Goal: Submit feedback/report problem: Submit feedback/report problem

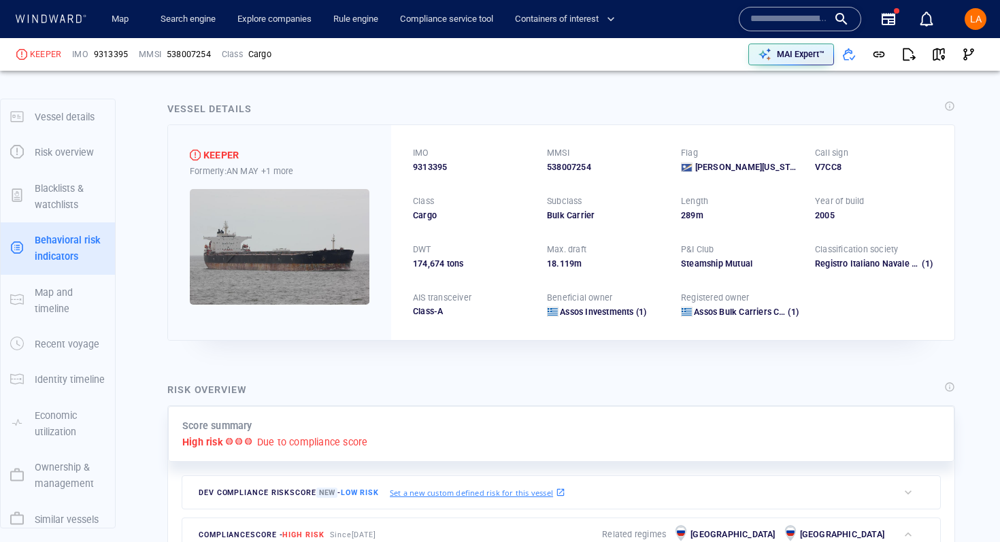
scroll to position [123, 0]
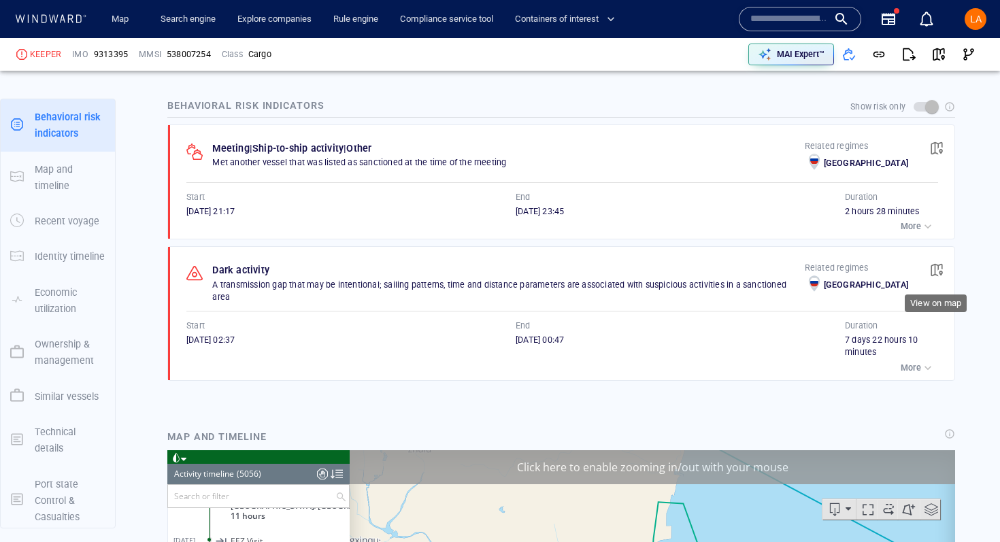
click at [937, 275] on span "button" at bounding box center [937, 270] width 14 height 14
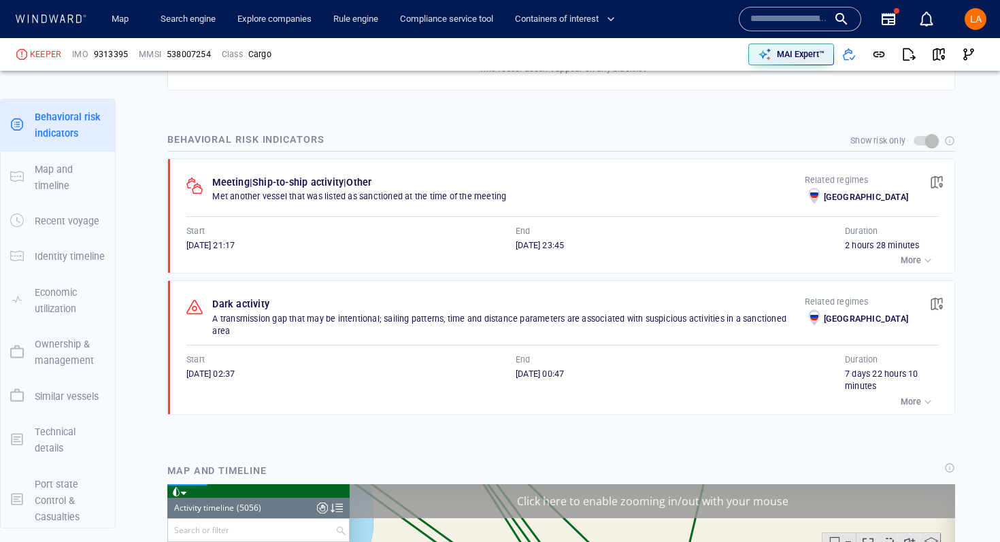
scroll to position [847, 0]
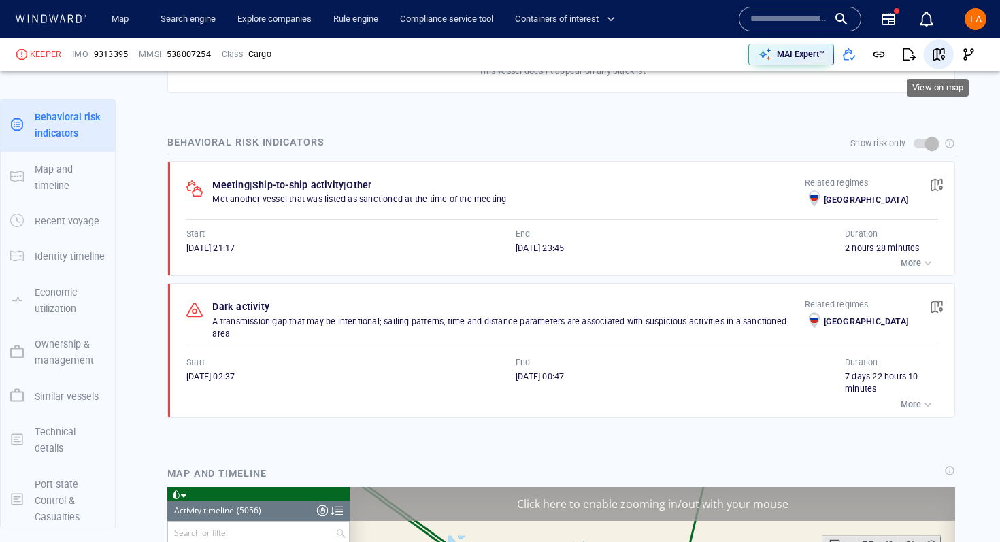
click at [942, 58] on span "button" at bounding box center [939, 55] width 14 height 14
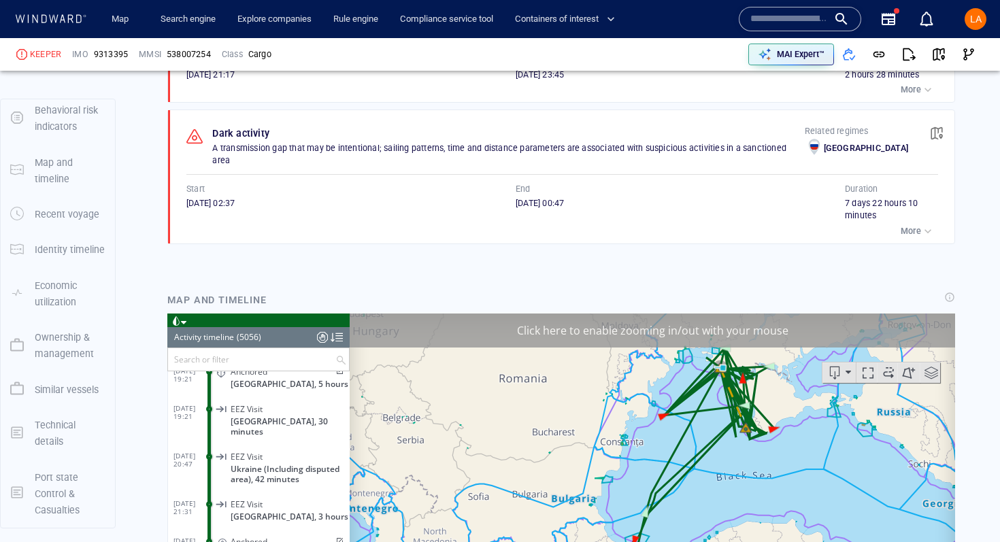
scroll to position [1019, 0]
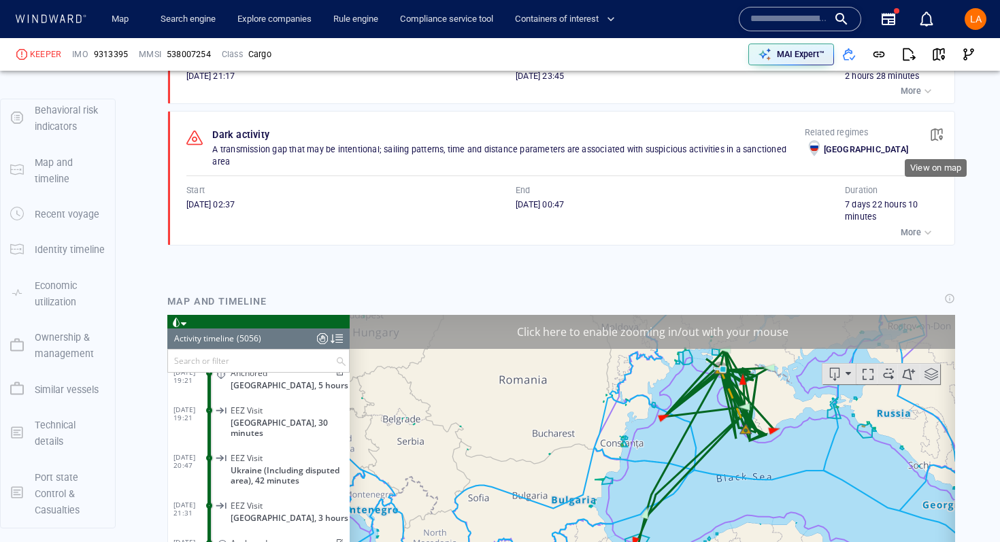
click at [938, 138] on span "button" at bounding box center [937, 135] width 14 height 14
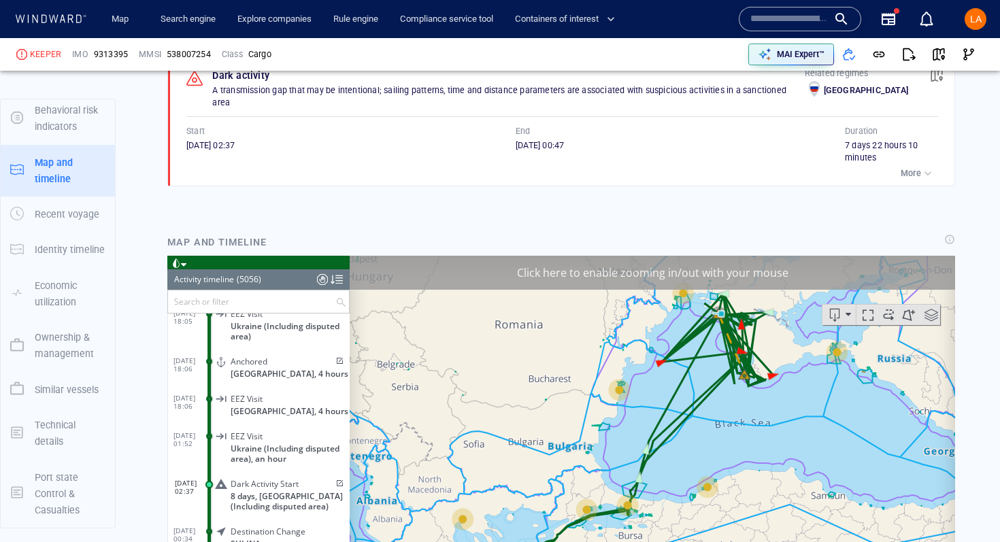
scroll to position [184161, 0]
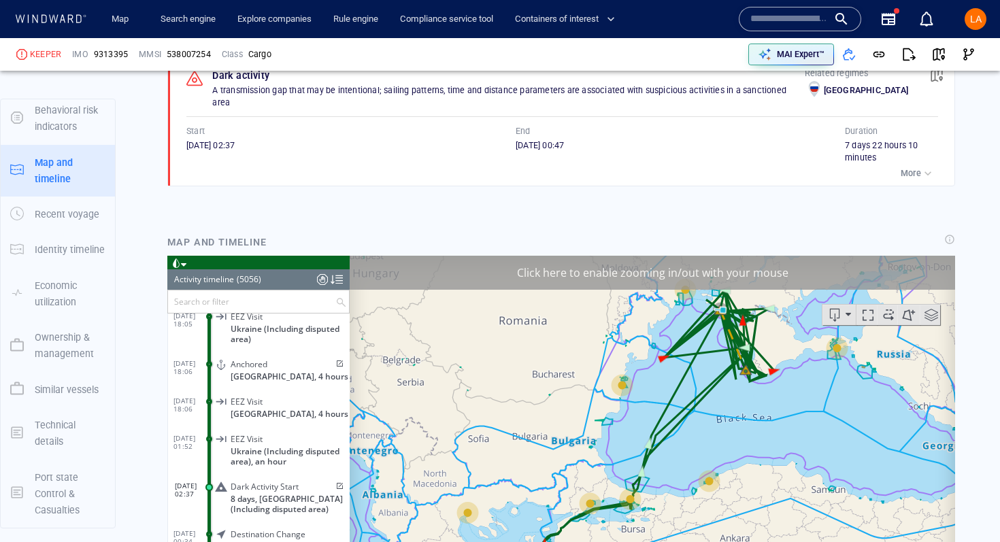
click at [335, 482] on span at bounding box center [339, 486] width 12 height 8
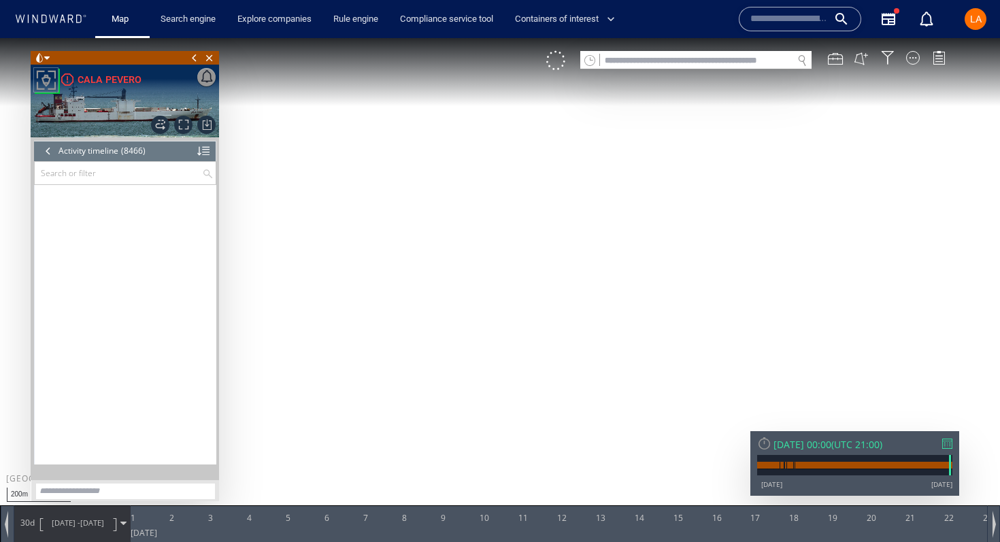
scroll to position [313232, 0]
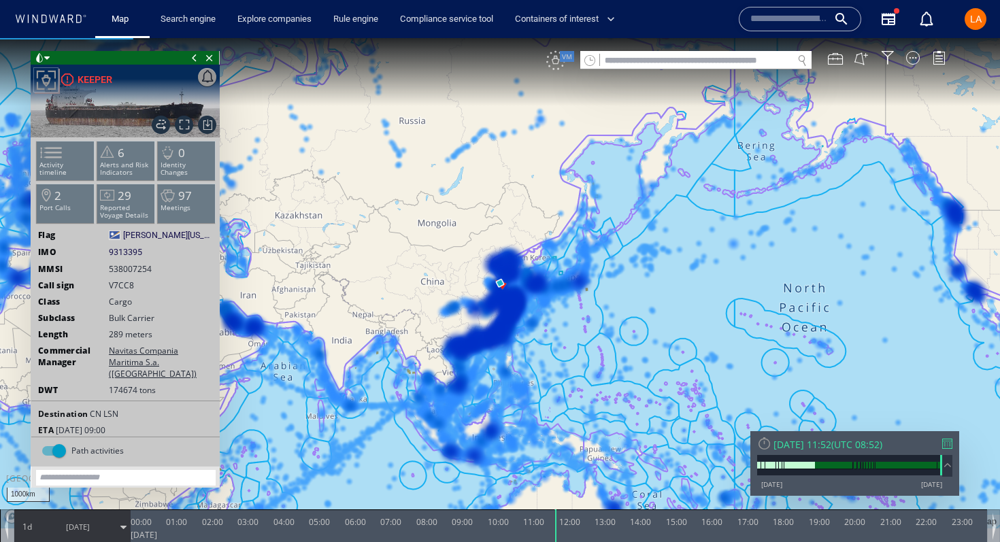
click at [558, 64] on div "VM" at bounding box center [555, 60] width 19 height 19
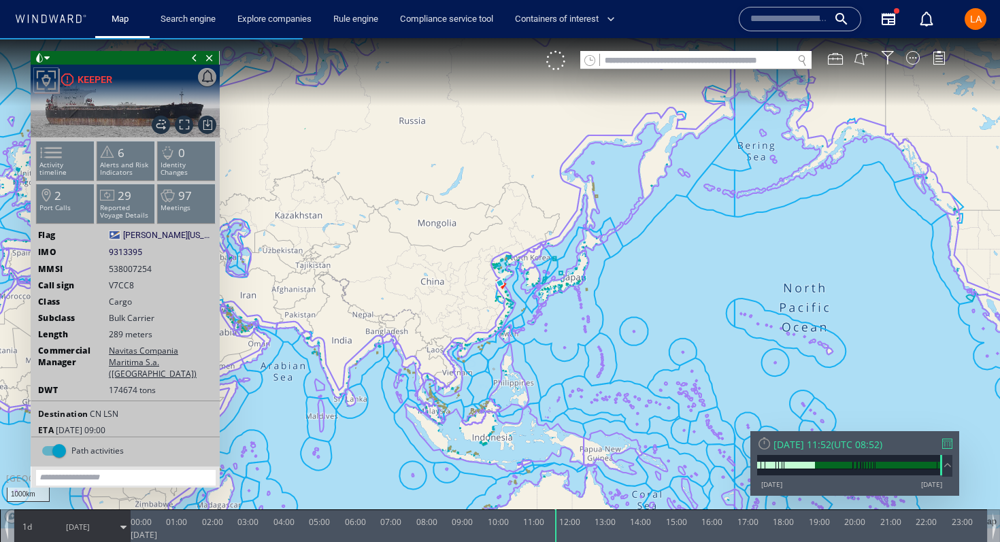
click at [831, 443] on div "Thu 28/08/2025 11:52" at bounding box center [802, 444] width 58 height 13
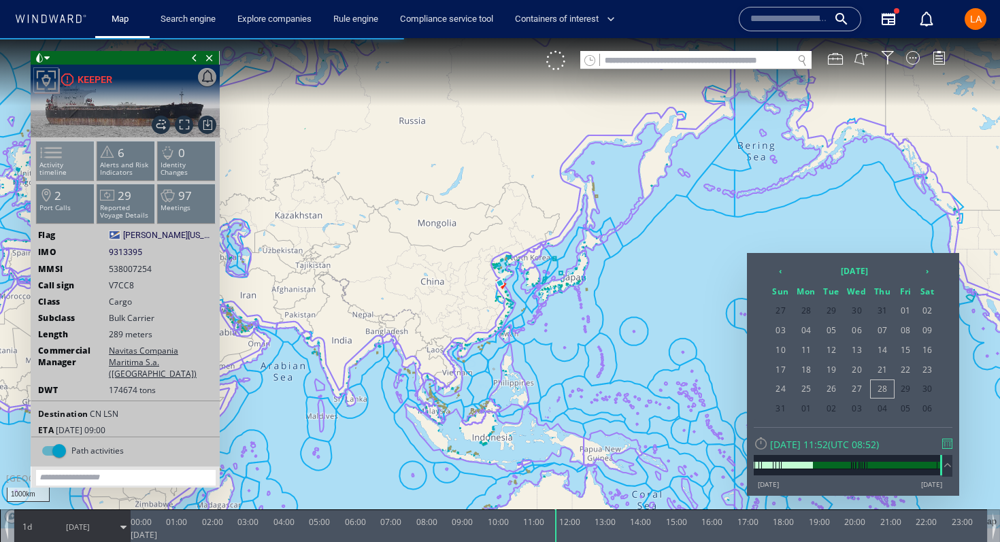
click at [53, 154] on span at bounding box center [43, 153] width 20 height 20
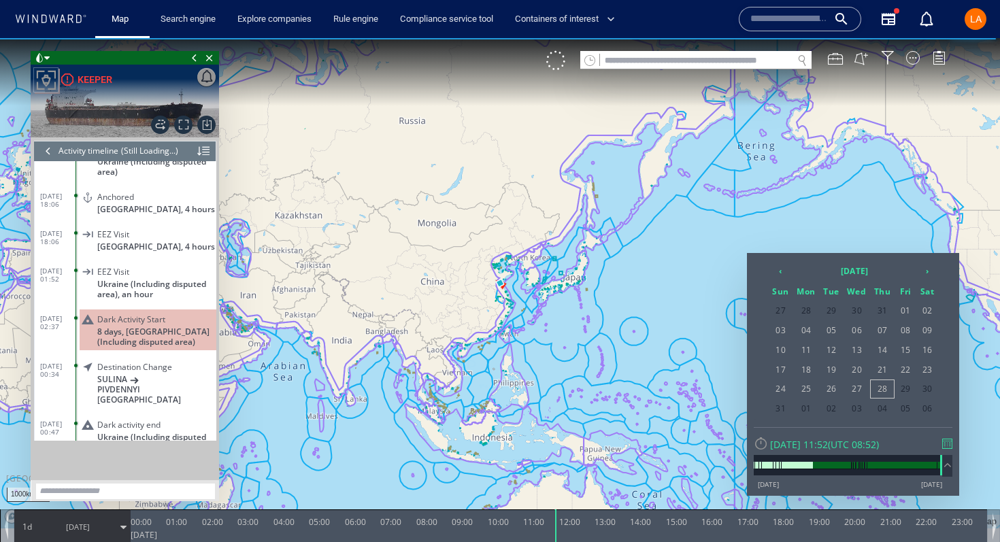
scroll to position [8013, 0]
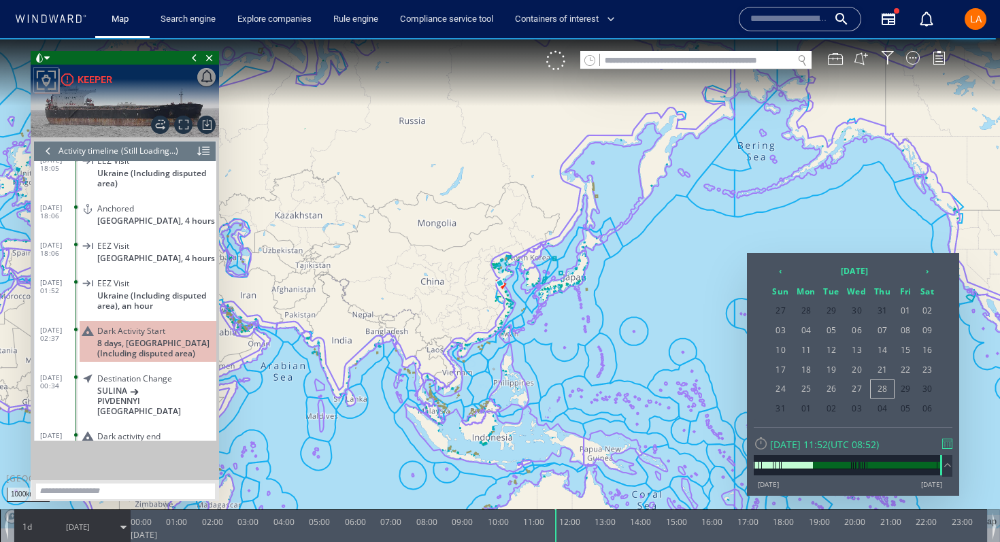
click at [56, 326] on span "15/07/25 02:37" at bounding box center [58, 334] width 36 height 16
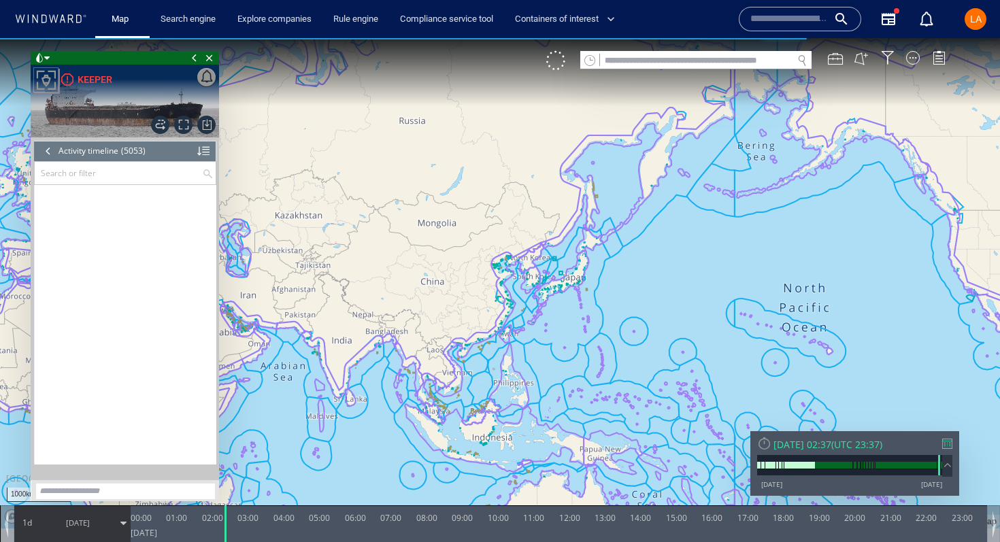
scroll to position [188740, 0]
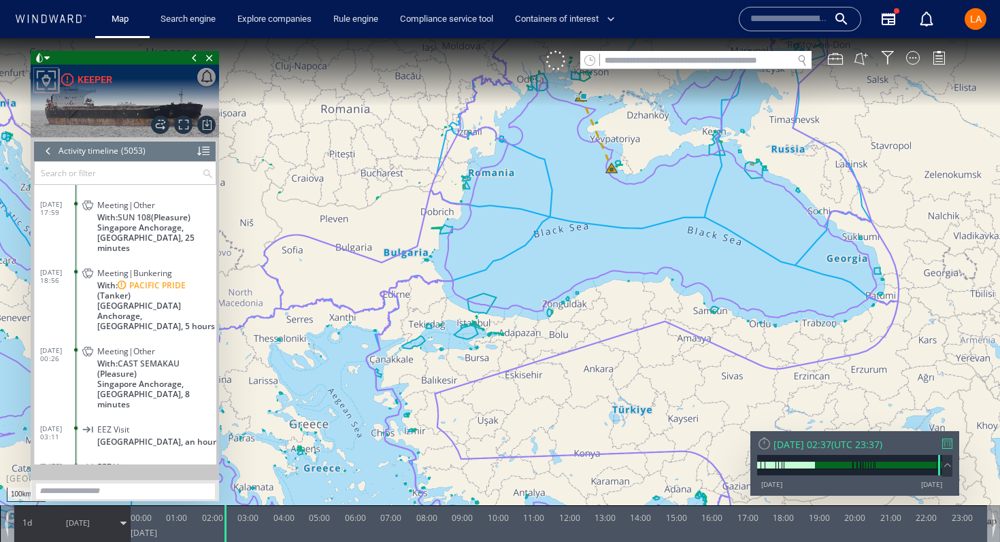
scroll to position [187986, 0]
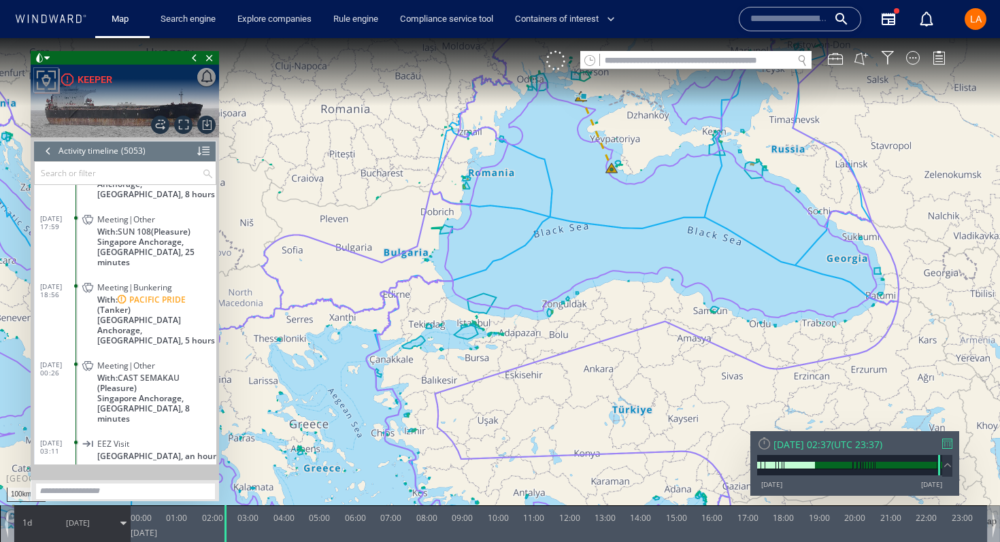
click at [611, 170] on canvas "Map" at bounding box center [500, 283] width 1000 height 490
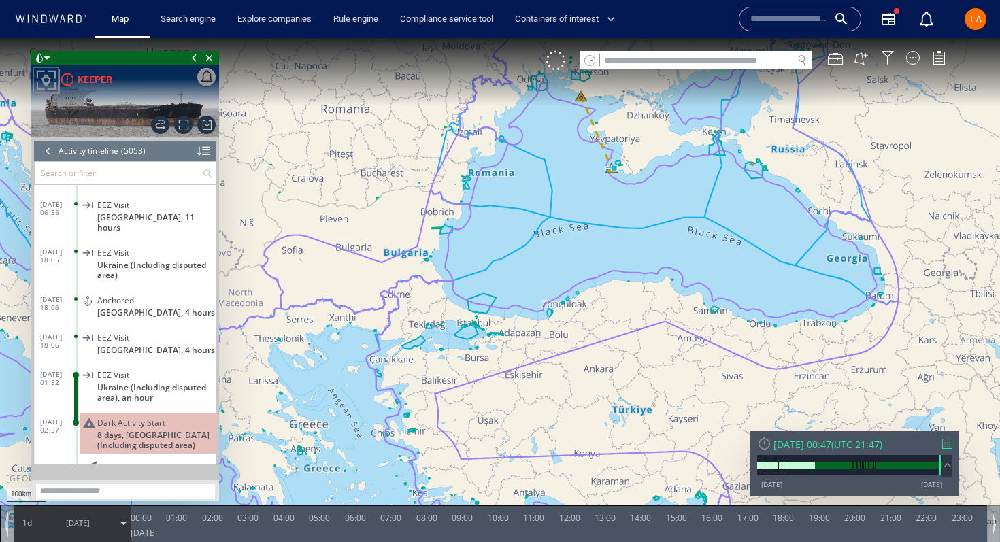
scroll to position [184116, 0]
click at [184, 125] on span "Focus on vessel path." at bounding box center [183, 125] width 18 height 18
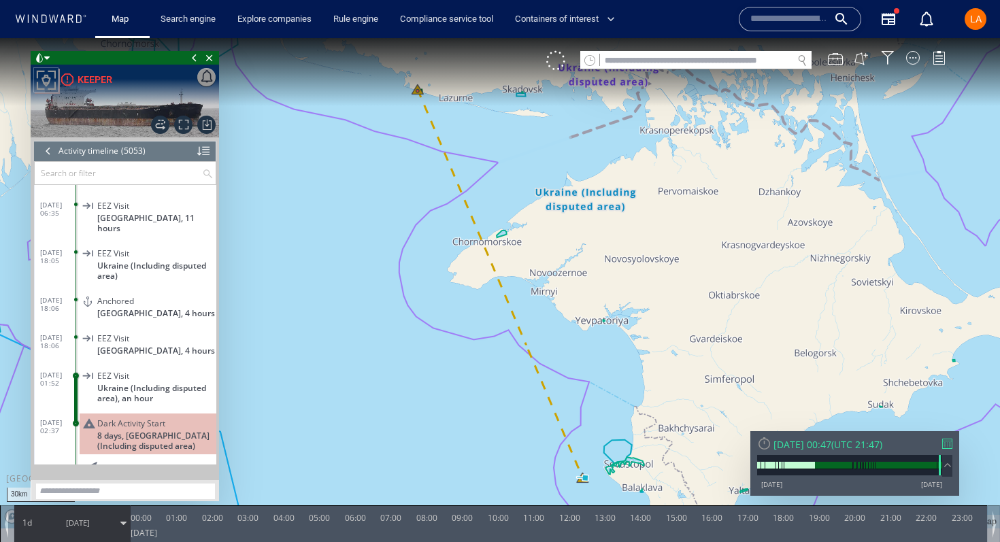
click at [67, 523] on span "15/07/25" at bounding box center [78, 523] width 24 height 10
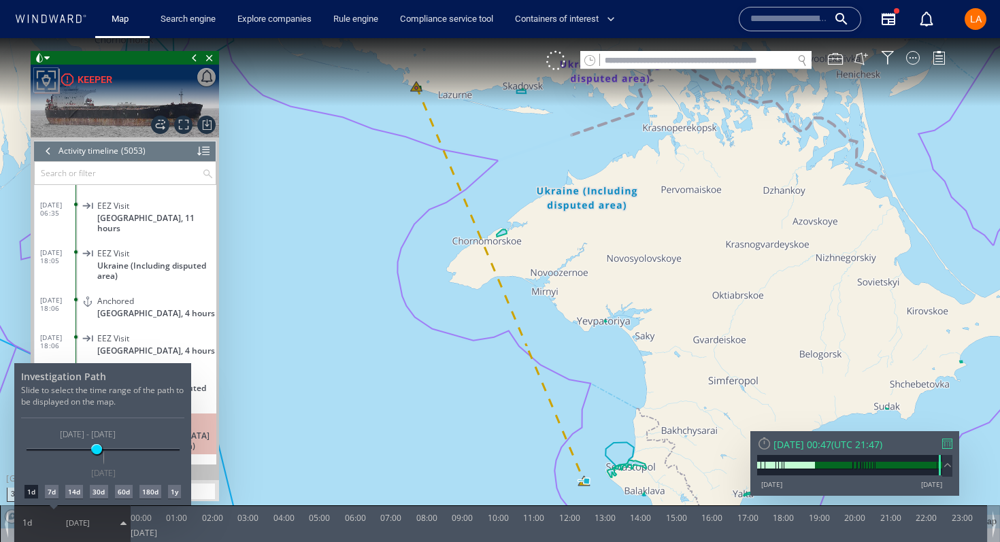
click at [74, 490] on div "14d" at bounding box center [74, 492] width 18 height 14
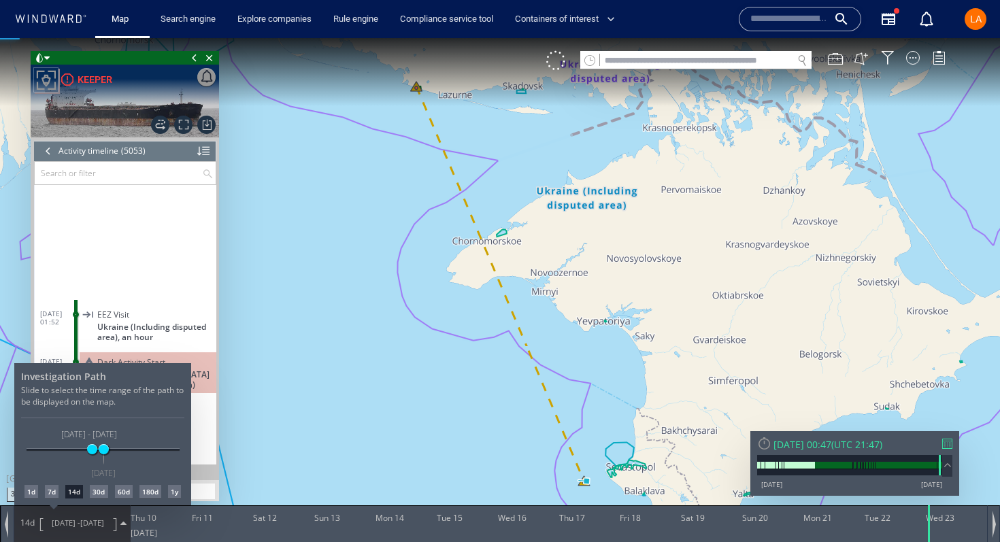
scroll to position [184343, 0]
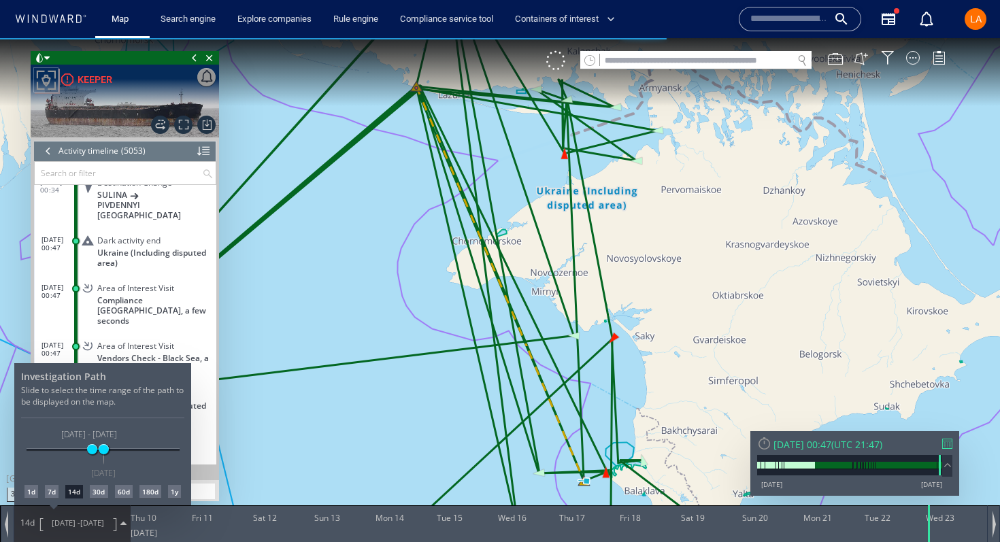
click at [656, 377] on div at bounding box center [500, 290] width 1000 height 504
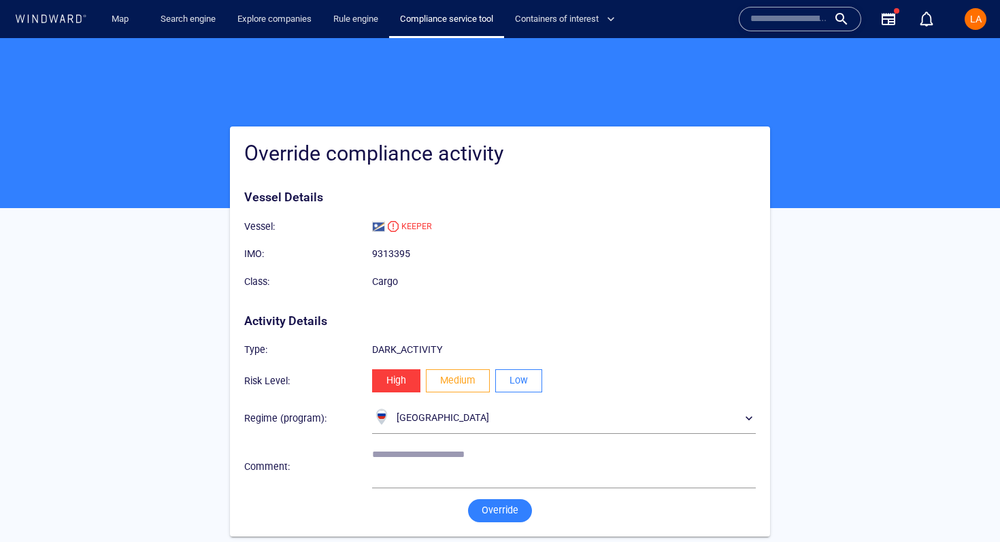
click at [529, 384] on button "Low" at bounding box center [518, 380] width 47 height 23
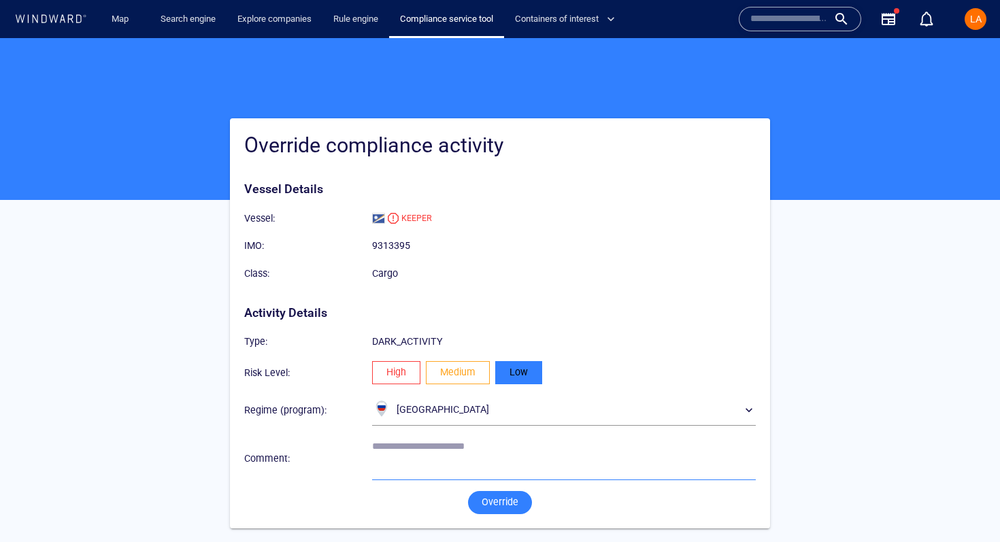
click at [449, 462] on textarea at bounding box center [564, 458] width 384 height 35
type textarea "*******"
click at [503, 506] on span "Override" at bounding box center [500, 502] width 37 height 17
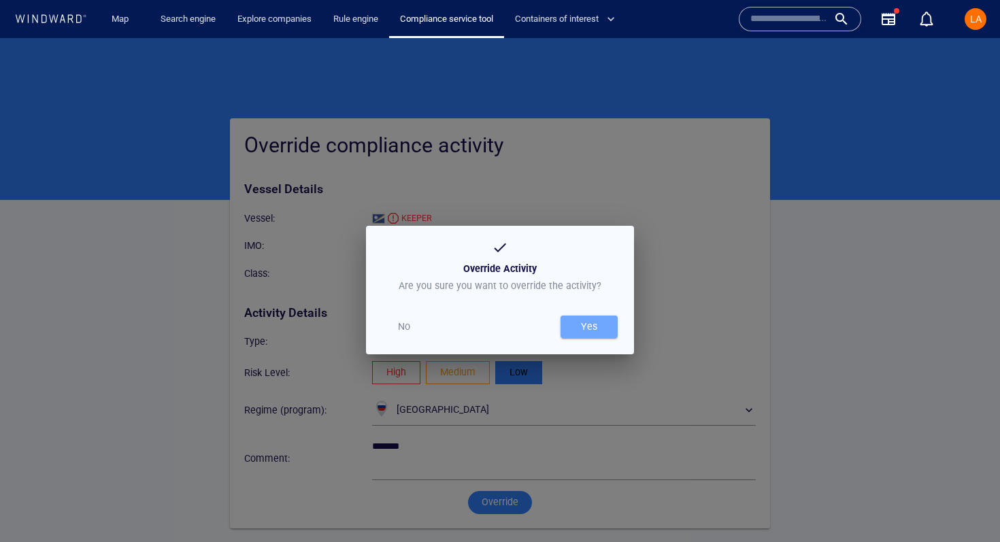
click at [601, 328] on span "Yes" at bounding box center [589, 326] width 44 height 17
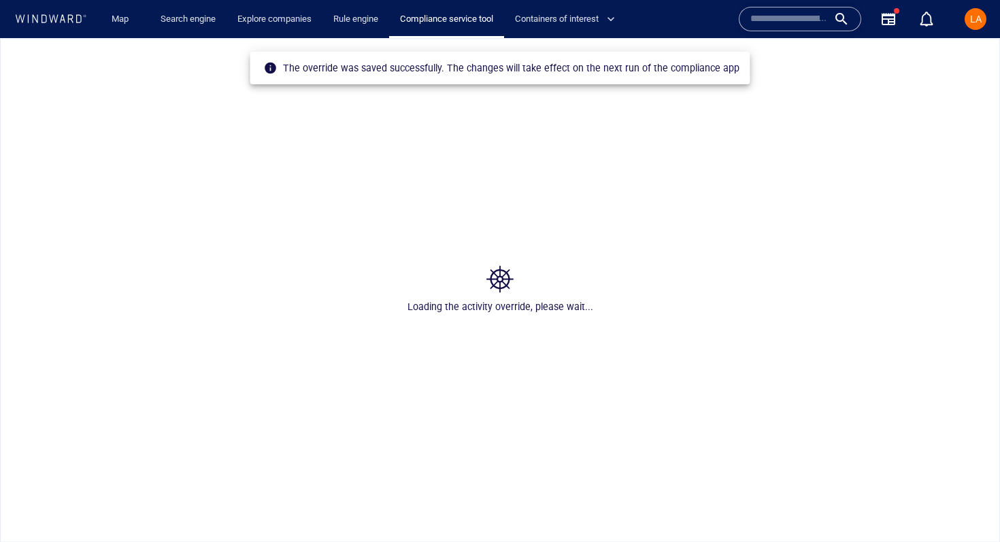
scroll to position [0, 0]
